Goal: Transaction & Acquisition: Purchase product/service

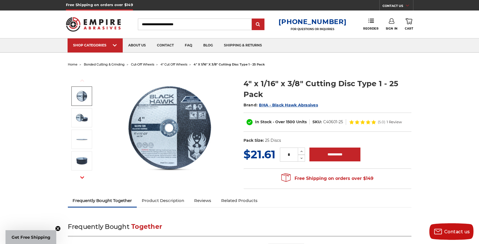
click at [177, 64] on span "4" cut off wheels" at bounding box center [174, 64] width 27 height 4
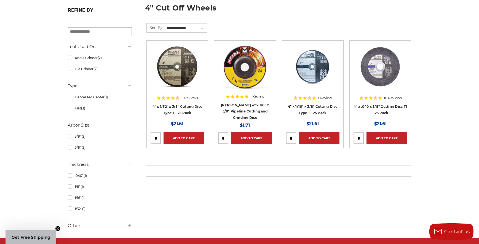
scroll to position [83, 0]
